Goal: Find specific page/section: Find specific page/section

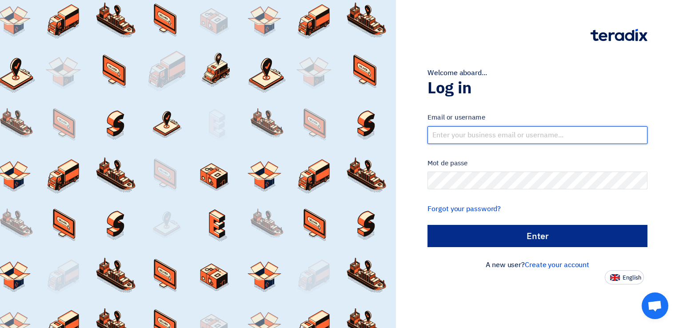
type input "[EMAIL_ADDRESS][DOMAIN_NAME]"
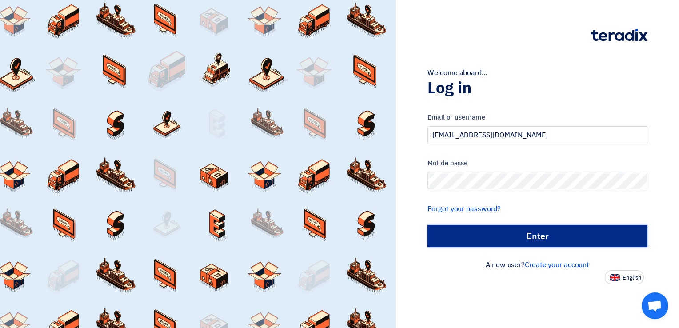
click at [501, 235] on input "الدخول" at bounding box center [537, 236] width 220 height 22
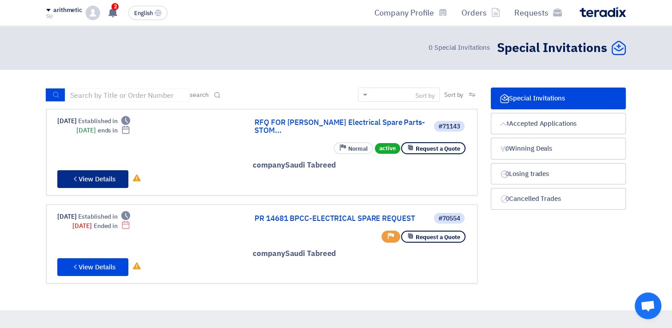
click at [104, 174] on font "View Details" at bounding box center [97, 179] width 37 height 10
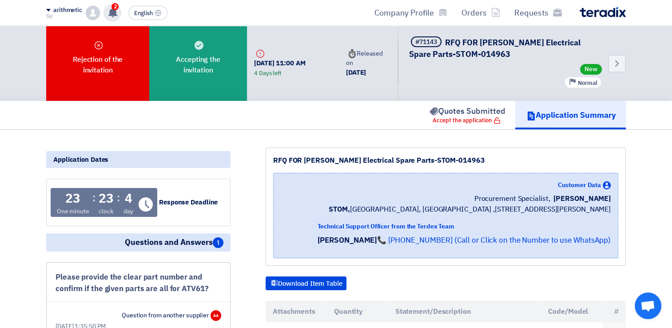
click at [113, 11] on use at bounding box center [112, 13] width 9 height 10
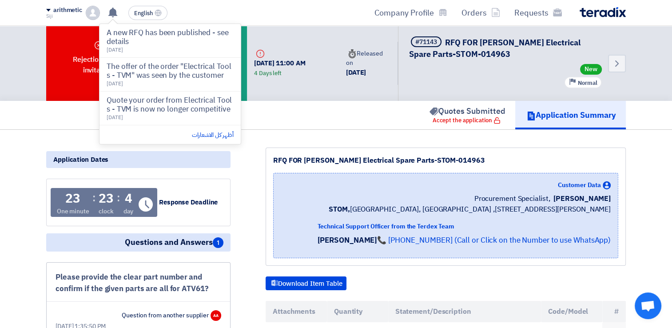
click at [282, 7] on div "Requests Orders Company Profile" at bounding box center [452, 12] width 348 height 21
